Goal: Information Seeking & Learning: Learn about a topic

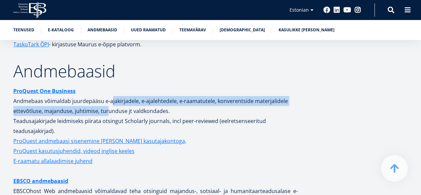
scroll to position [1262, 0]
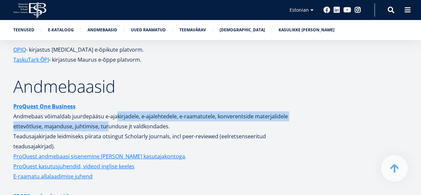
drag, startPoint x: 107, startPoint y: 104, endPoint x: 114, endPoint y: 105, distance: 7.3
click at [114, 105] on p "ProQuest One Business Andmebaas võimaldab juurdepääsu e-ajakirjadele, e-ajaleht…" at bounding box center [155, 126] width 284 height 50
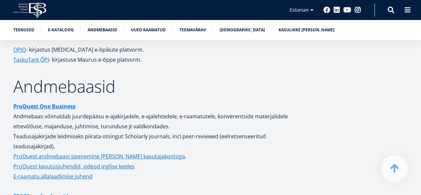
click at [211, 124] on p "ProQuest One Business Andmebaas võimaldab juurdepääsu e-ajakirjadele, e-ajaleht…" at bounding box center [155, 126] width 284 height 50
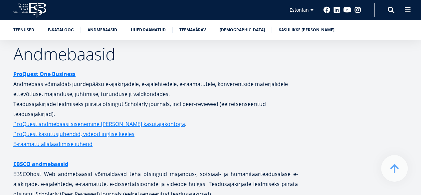
scroll to position [1295, 0]
click at [211, 128] on p "ProQuest kasutusjuhendid, videod inglise keeles E-raamatu allalaadimise juhend" at bounding box center [155, 138] width 284 height 20
drag, startPoint x: 211, startPoint y: 124, endPoint x: 163, endPoint y: 132, distance: 48.2
click at [163, 132] on p "ProQuest kasutusjuhendid, videod inglise keeles E-raamatu allalaadimise juhend" at bounding box center [155, 138] width 284 height 20
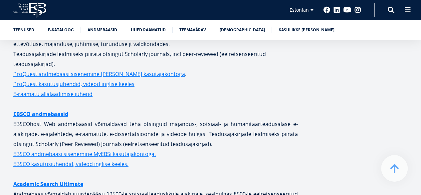
scroll to position [1343, 0]
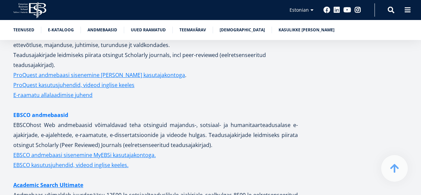
click at [50, 110] on link "EBSCO andmebaasid" at bounding box center [40, 115] width 55 height 10
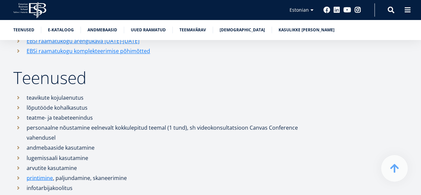
scroll to position [477, 0]
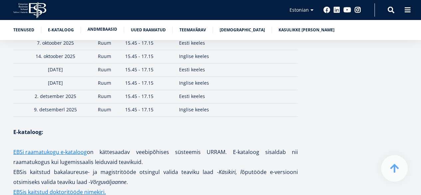
click at [100, 29] on link "Andmebaasid" at bounding box center [102, 29] width 30 height 7
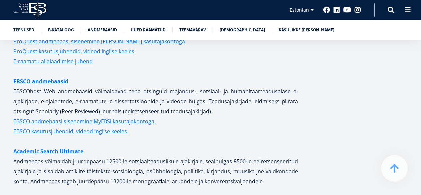
scroll to position [1324, 0]
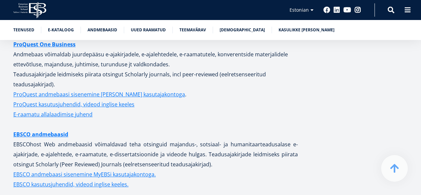
click at [101, 33] on li "Andmebaasid" at bounding box center [105, 30] width 37 height 7
click at [101, 31] on link "Andmebaasid" at bounding box center [102, 29] width 30 height 7
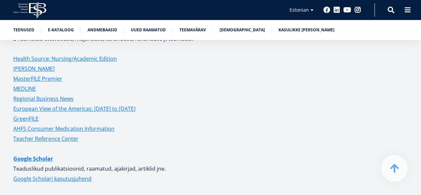
scroll to position [1586, 0]
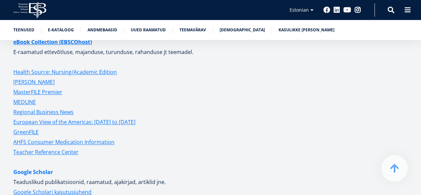
click at [39, 167] on link "Google Scholar" at bounding box center [33, 172] width 40 height 10
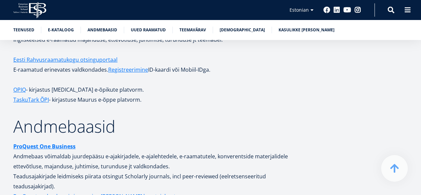
scroll to position [1246, 0]
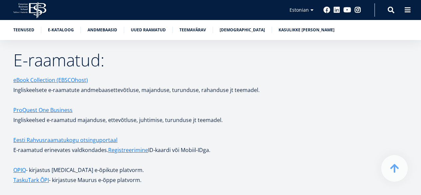
scroll to position [1143, 0]
click at [23, 164] on link "OPIQ" at bounding box center [19, 169] width 13 height 10
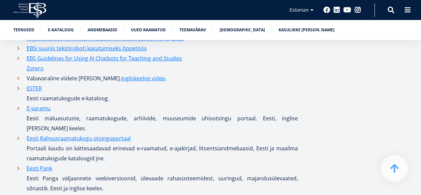
scroll to position [3597, 0]
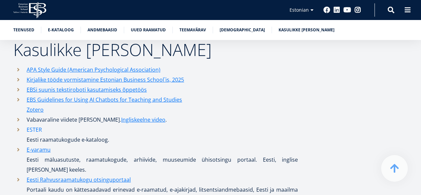
click at [31, 124] on link "ESTER" at bounding box center [34, 129] width 15 height 10
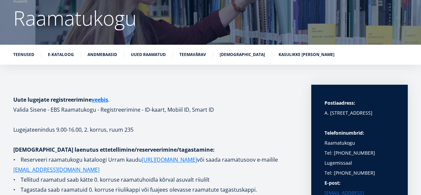
scroll to position [63, 0]
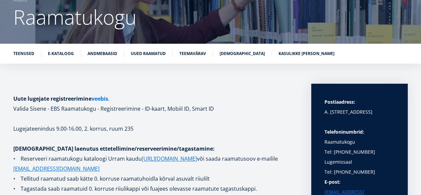
click at [99, 97] on link "veebis" at bounding box center [99, 98] width 17 height 10
